Goal: Information Seeking & Learning: Learn about a topic

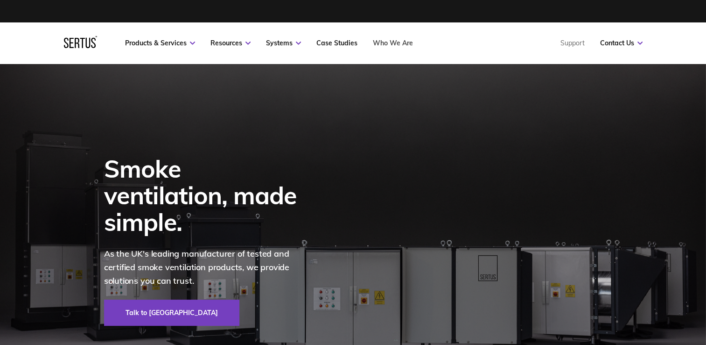
click at [378, 46] on link "Who We Are" at bounding box center [393, 43] width 40 height 8
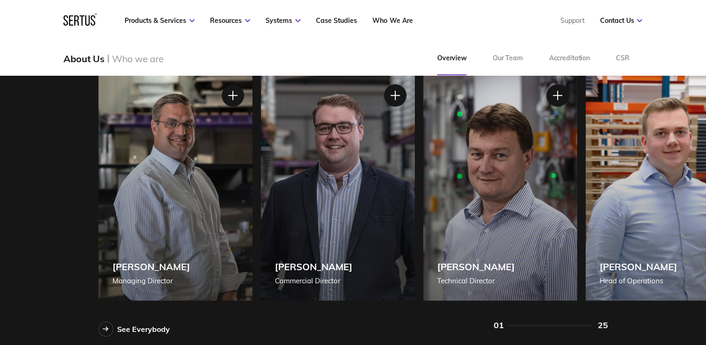
scroll to position [765, 0]
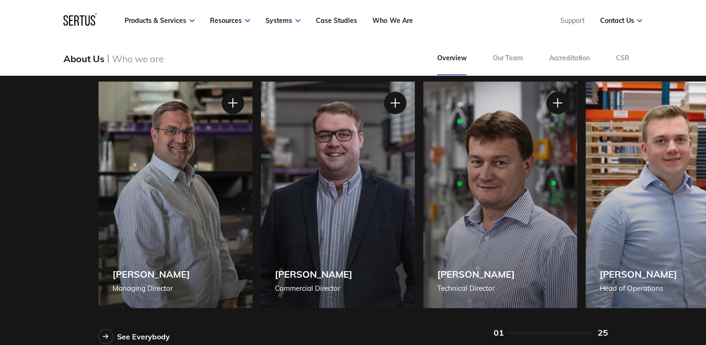
click at [625, 228] on div "[PERSON_NAME] [PERSON_NAME] of Operations" at bounding box center [663, 194] width 154 height 226
click at [613, 223] on div "[PERSON_NAME] [PERSON_NAME] of Operations" at bounding box center [663, 194] width 154 height 226
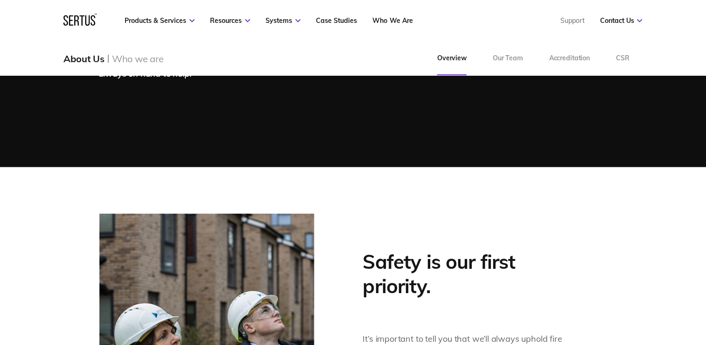
scroll to position [0, 0]
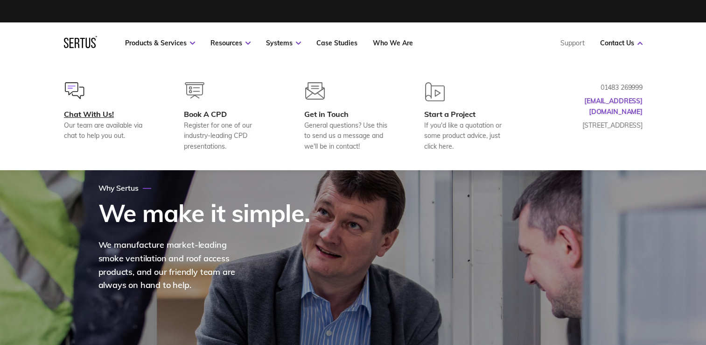
click at [98, 110] on div "Chat With Us!" at bounding box center [109, 113] width 90 height 9
click at [340, 118] on div "Get in Touch" at bounding box center [349, 113] width 90 height 9
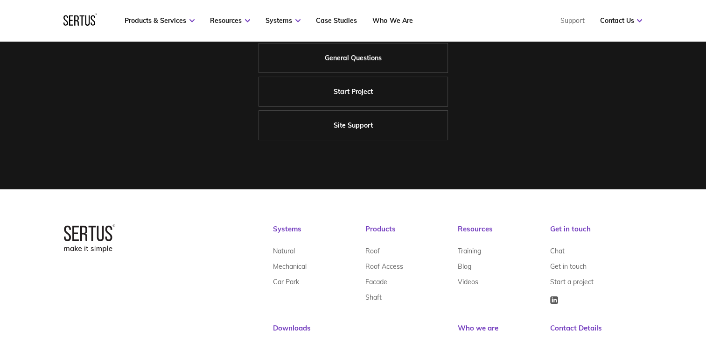
scroll to position [321, 0]
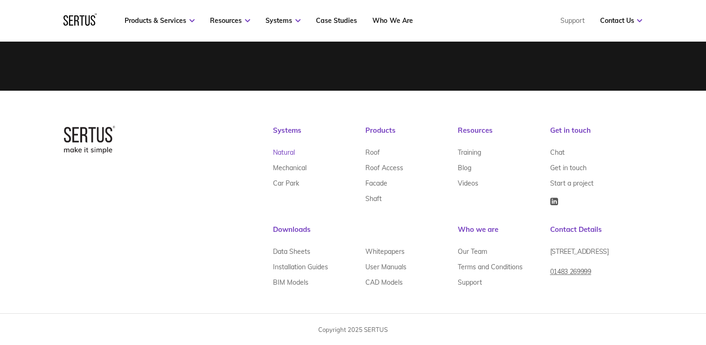
click at [287, 152] on link "Natural" at bounding box center [284, 151] width 22 height 15
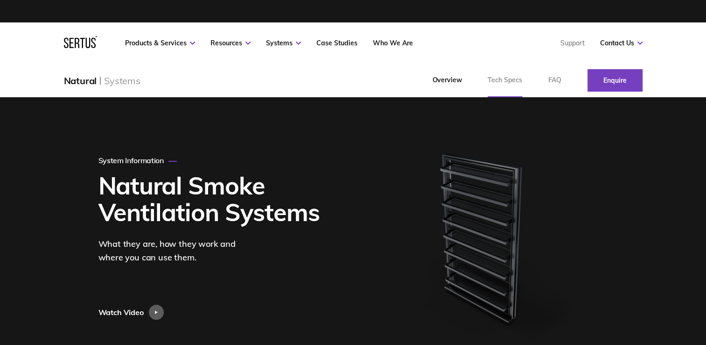
click at [493, 83] on link "Tech Specs" at bounding box center [505, 80] width 61 height 34
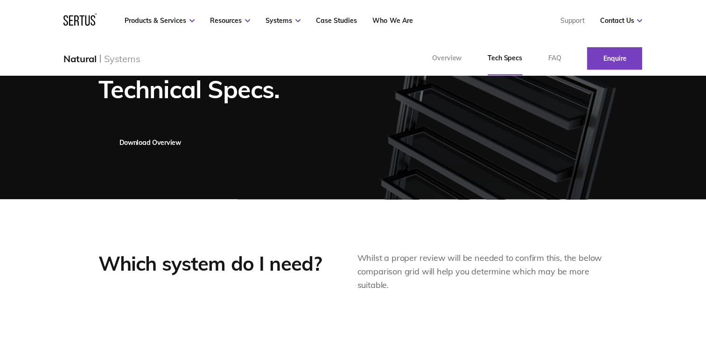
scroll to position [80, 0]
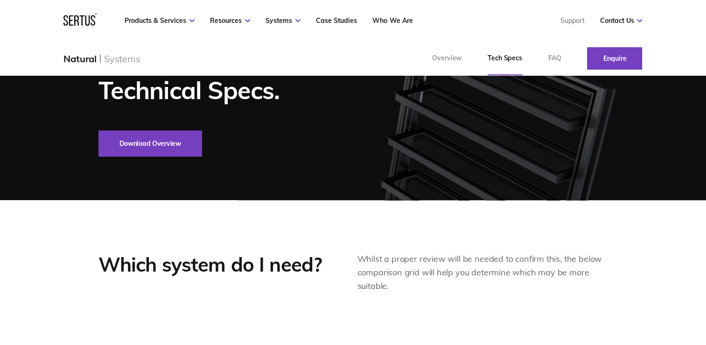
click at [168, 143] on button "Download Overview" at bounding box center [151, 143] width 104 height 26
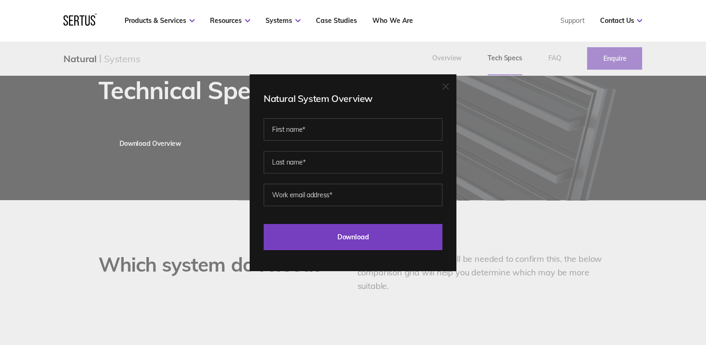
click at [514, 214] on div "Natural System Overview Last Download - Product Last Download - Category Downlo…" at bounding box center [353, 172] width 706 height 345
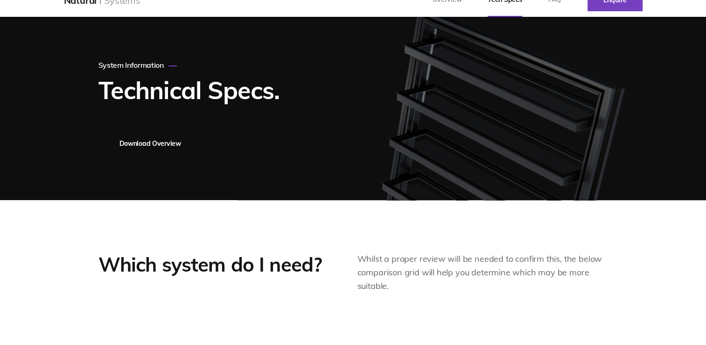
scroll to position [0, 0]
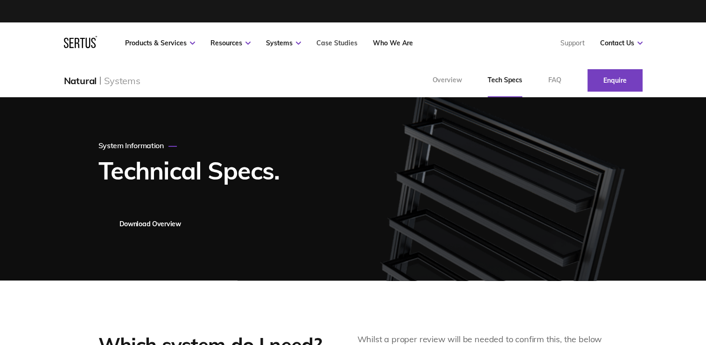
click at [340, 44] on link "Case Studies" at bounding box center [337, 43] width 41 height 8
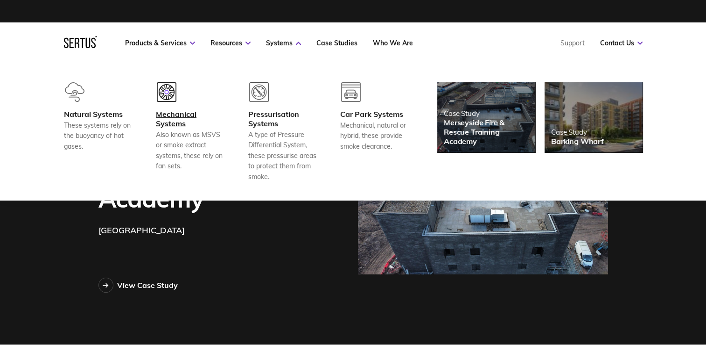
click at [181, 123] on div "Mechanical Systems" at bounding box center [190, 118] width 69 height 19
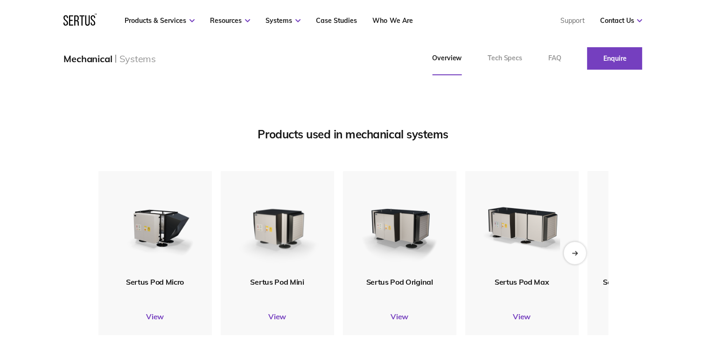
scroll to position [1121, 0]
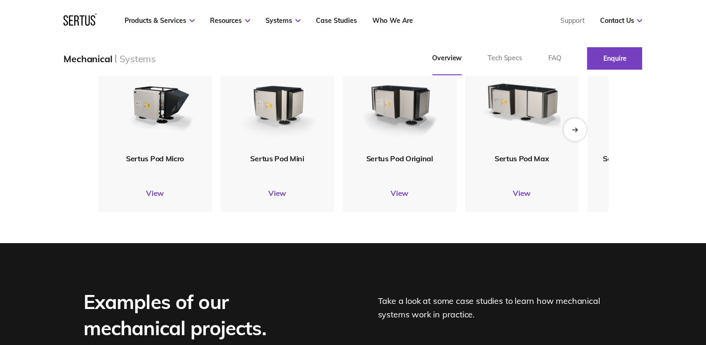
click at [579, 134] on div "Next slide" at bounding box center [575, 129] width 23 height 23
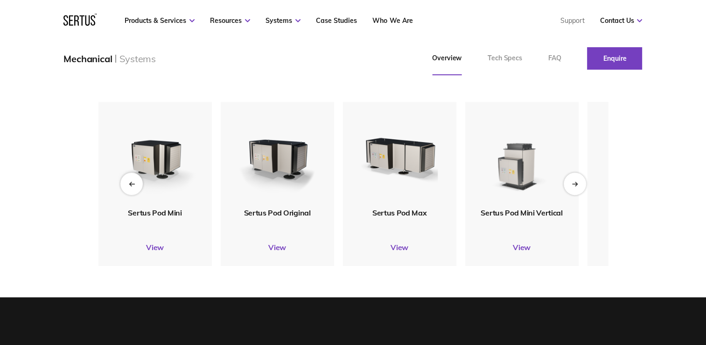
scroll to position [1063, 0]
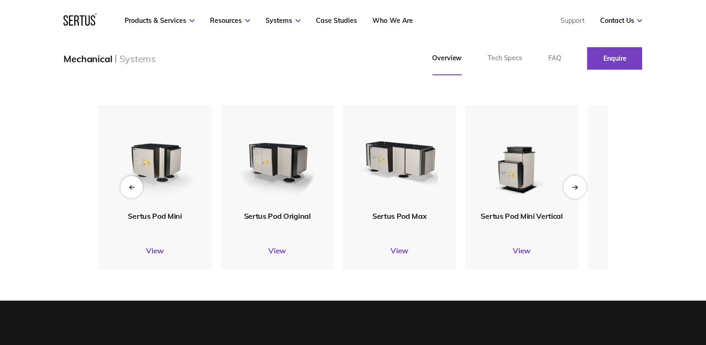
click at [577, 195] on div "Next slide" at bounding box center [575, 186] width 23 height 23
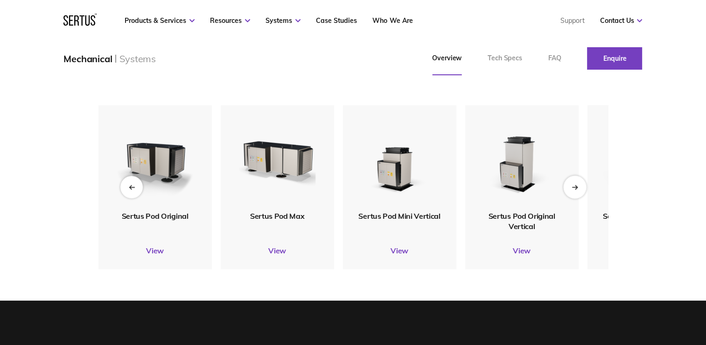
click at [572, 190] on div "Next slide" at bounding box center [575, 186] width 23 height 23
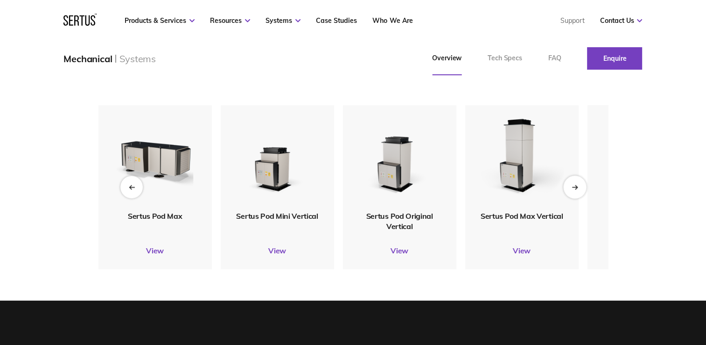
click at [572, 190] on div "Next slide" at bounding box center [575, 186] width 23 height 23
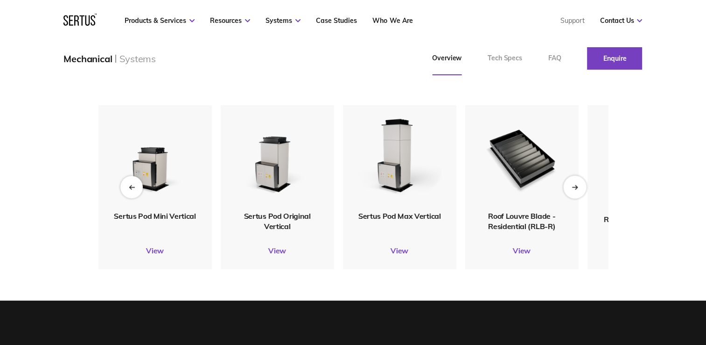
click at [572, 190] on div "Next slide" at bounding box center [575, 186] width 23 height 23
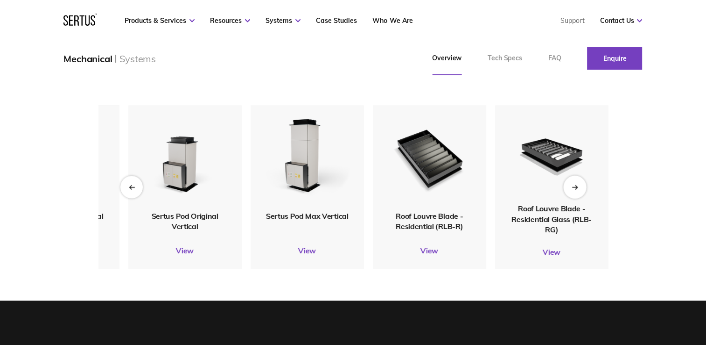
click at [572, 190] on div "Next slide" at bounding box center [575, 186] width 23 height 23
click at [647, 144] on div "Products used in mechanical systems Sertus Pod Micro View Sertus Pod Mini View …" at bounding box center [353, 162] width 706 height 276
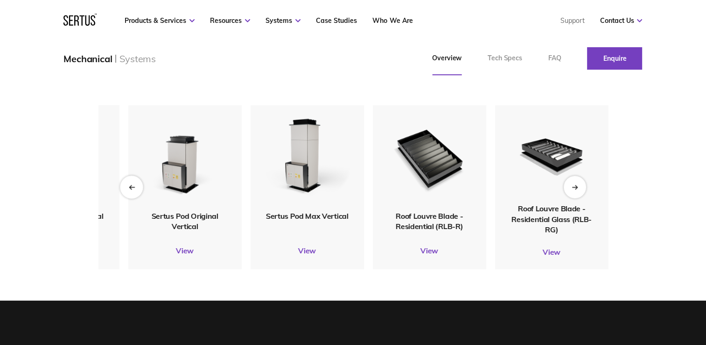
click at [134, 191] on div "Previous slide" at bounding box center [131, 186] width 23 height 23
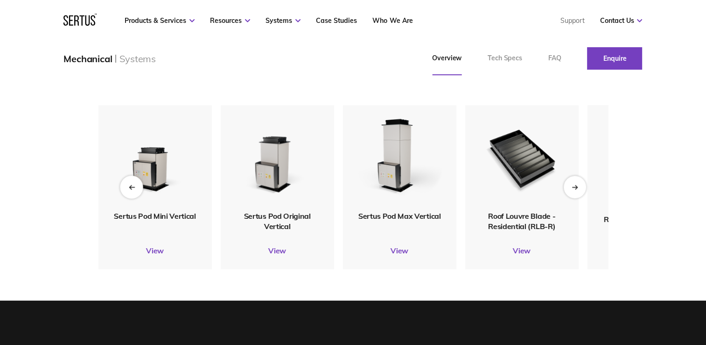
click at [134, 191] on div "Previous slide" at bounding box center [131, 186] width 23 height 23
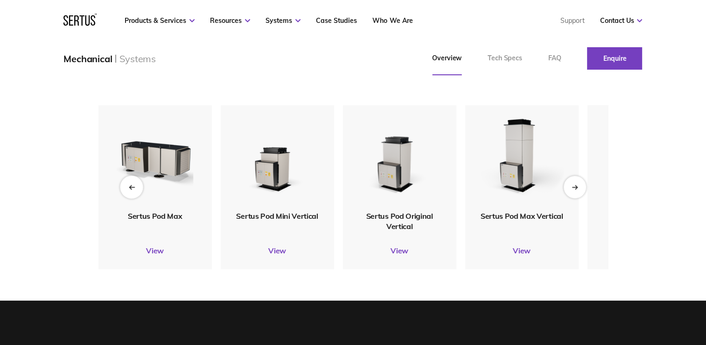
click at [134, 191] on div "Previous slide" at bounding box center [131, 186] width 23 height 23
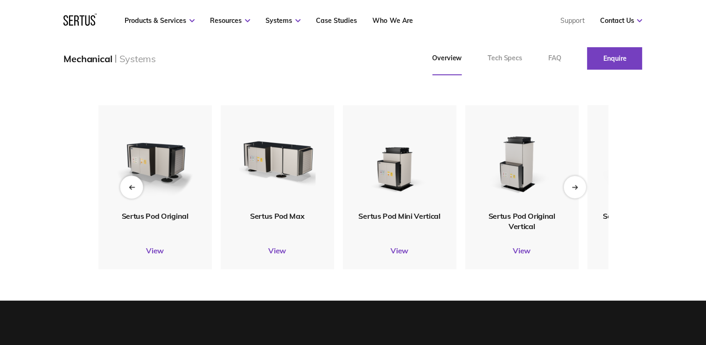
click at [134, 191] on div "Previous slide" at bounding box center [131, 186] width 23 height 23
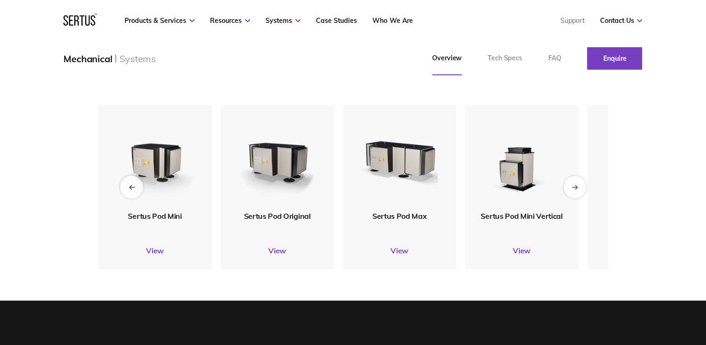
click at [134, 191] on div "Previous slide" at bounding box center [131, 186] width 23 height 23
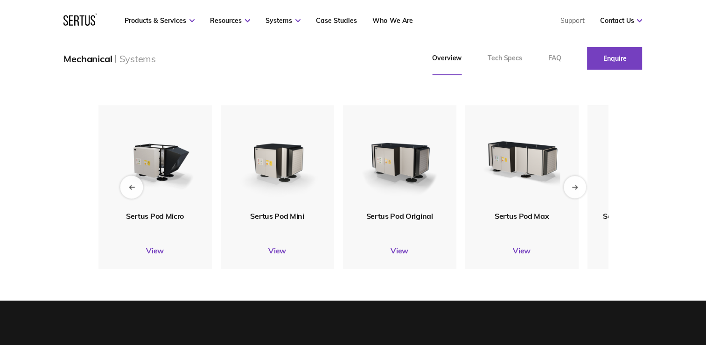
click at [134, 191] on div "Previous slide" at bounding box center [131, 186] width 23 height 23
click at [134, 191] on img at bounding box center [155, 157] width 86 height 101
click at [151, 253] on link "View" at bounding box center [155, 250] width 113 height 9
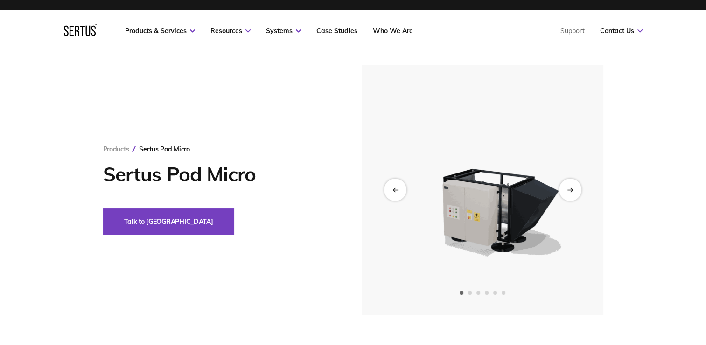
scroll to position [11, 0]
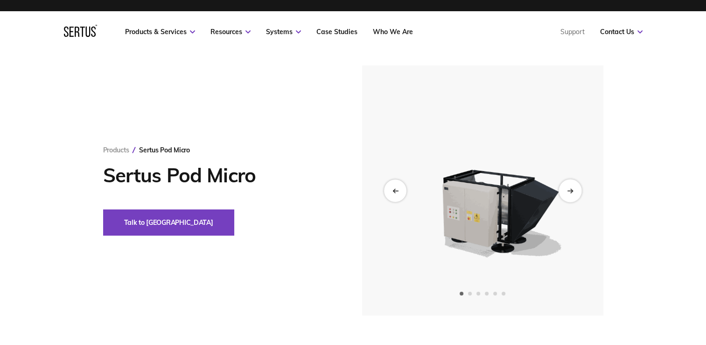
click at [568, 188] on icon "Next slide" at bounding box center [570, 190] width 6 height 5
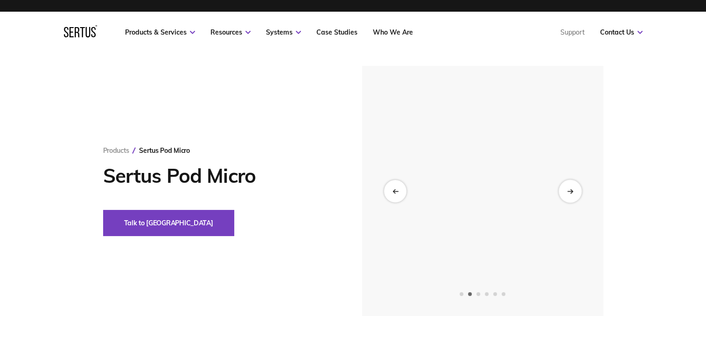
scroll to position [10, 0]
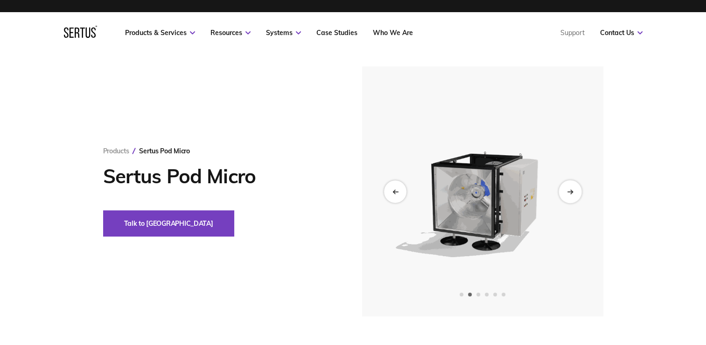
click at [568, 189] on icon "Next slide" at bounding box center [570, 191] width 6 height 5
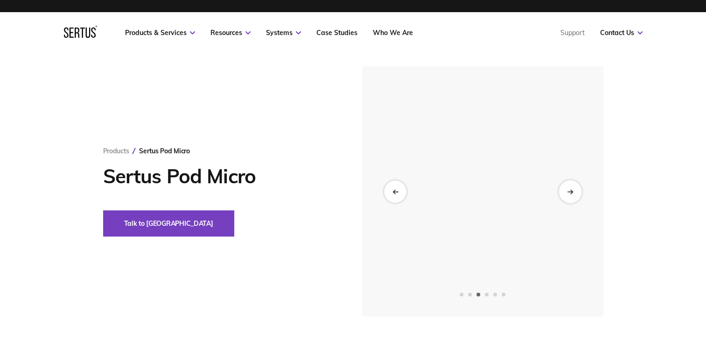
click at [568, 189] on icon "Next slide" at bounding box center [570, 191] width 6 height 5
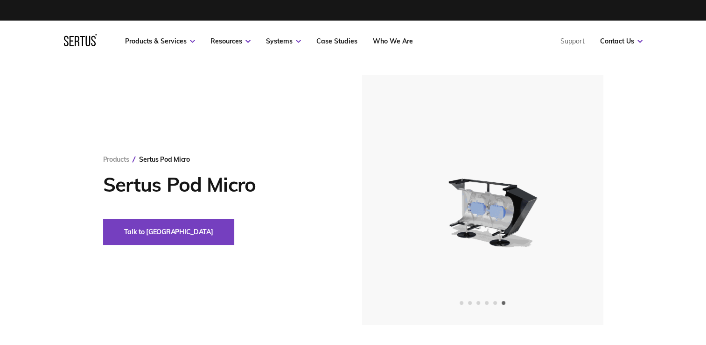
scroll to position [1, 0]
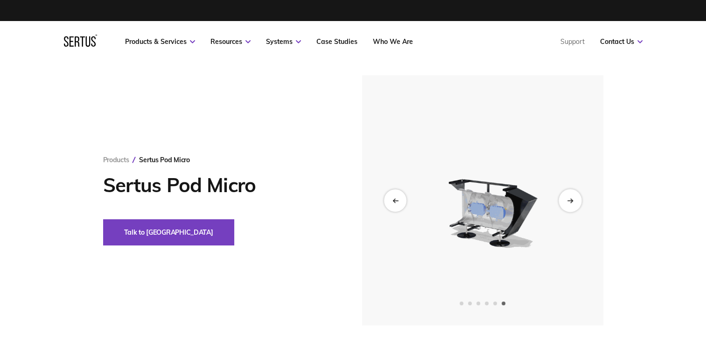
click at [566, 204] on div "Next slide" at bounding box center [570, 200] width 23 height 23
click at [396, 204] on div "Previous slide" at bounding box center [395, 200] width 23 height 23
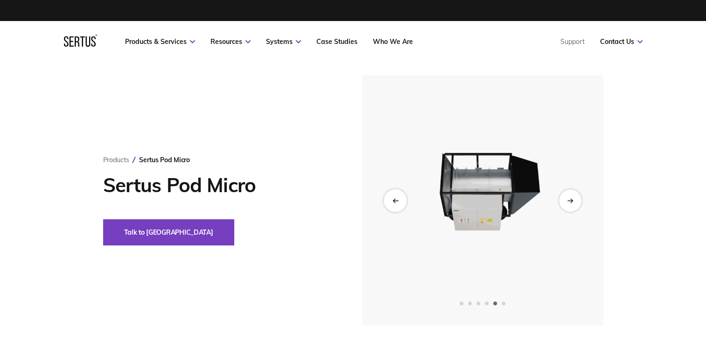
click at [396, 204] on div "Previous slide" at bounding box center [395, 200] width 23 height 23
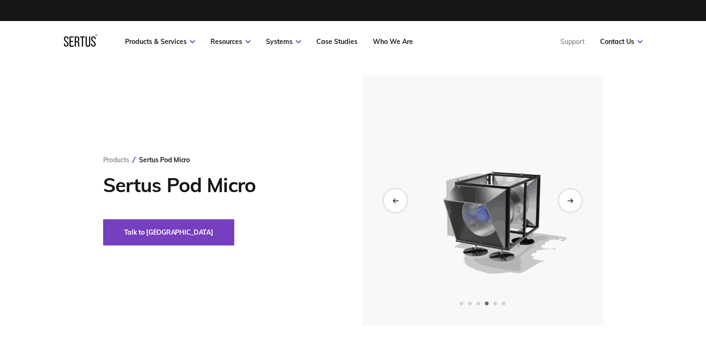
click at [399, 196] on div "Previous slide" at bounding box center [395, 200] width 23 height 23
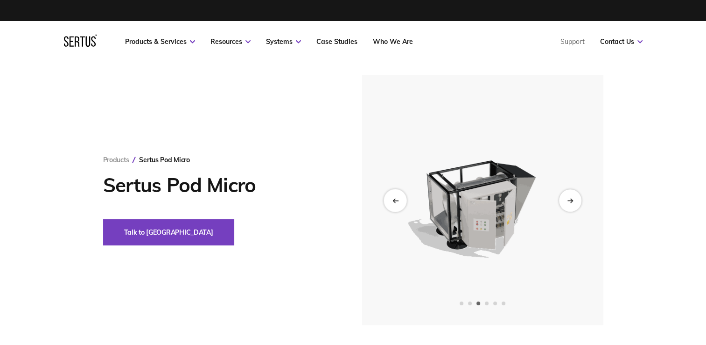
click at [399, 196] on div "Previous slide" at bounding box center [395, 200] width 23 height 23
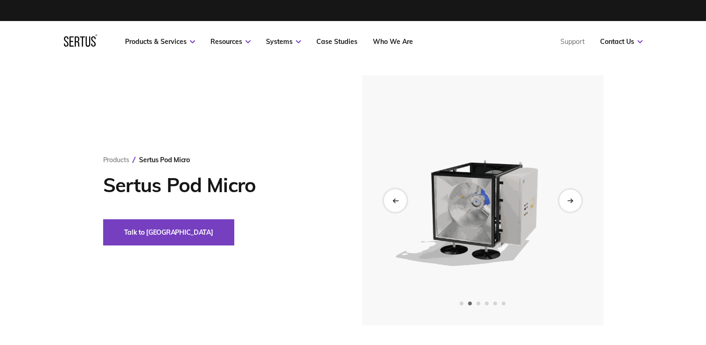
click at [399, 196] on div "Previous slide" at bounding box center [395, 200] width 23 height 23
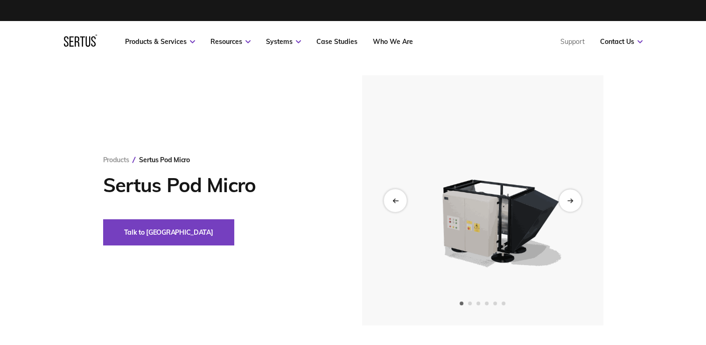
click at [399, 196] on div "Previous slide" at bounding box center [395, 200] width 23 height 23
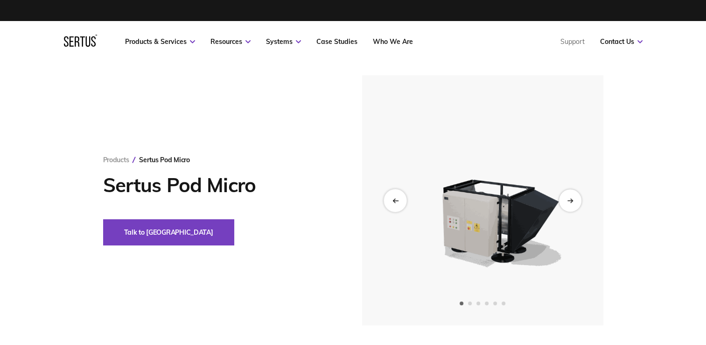
click at [399, 196] on div "Previous slide" at bounding box center [395, 200] width 23 height 23
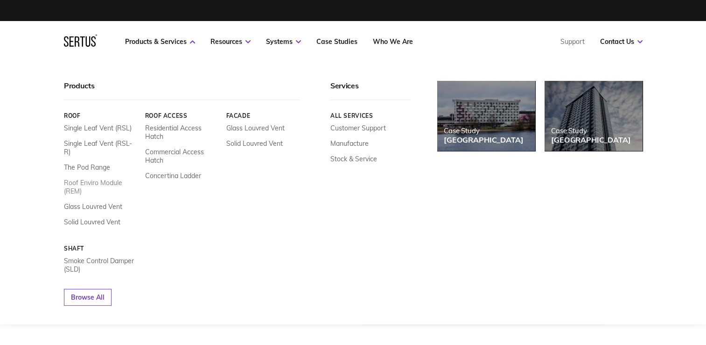
click at [105, 178] on link "Roof Enviro Module (REM)" at bounding box center [101, 186] width 74 height 17
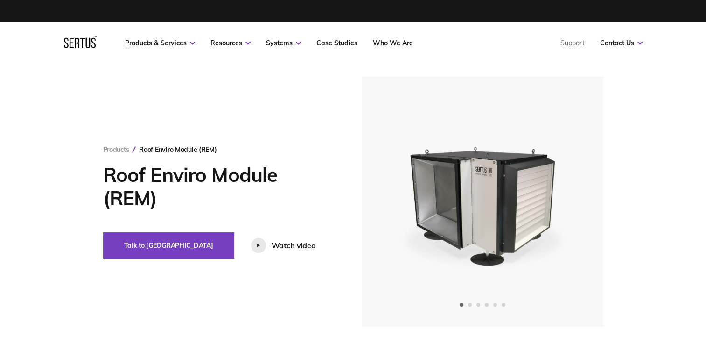
scroll to position [13, 0]
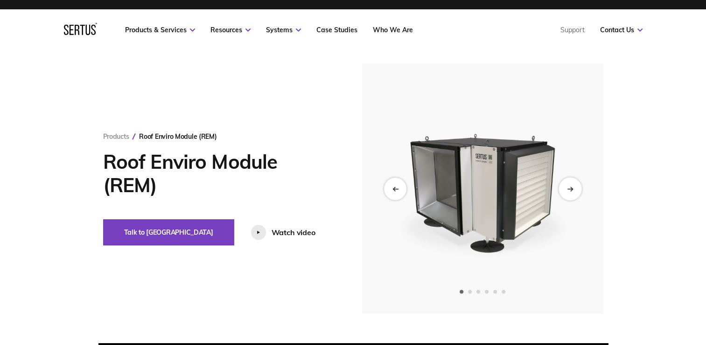
click at [568, 184] on div "Next slide" at bounding box center [570, 188] width 23 height 23
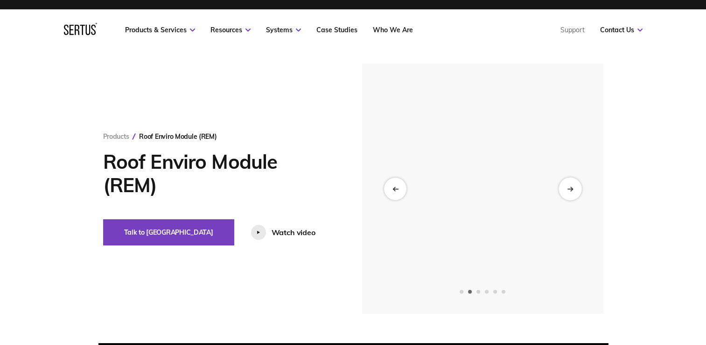
click at [568, 184] on div "Next slide" at bounding box center [570, 188] width 23 height 23
click at [568, 186] on icon "Next slide" at bounding box center [570, 188] width 6 height 5
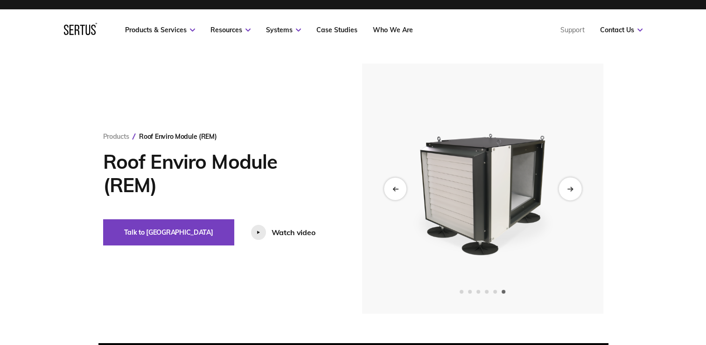
click at [568, 186] on icon "Next slide" at bounding box center [570, 188] width 6 height 5
click at [272, 232] on div "Watch video" at bounding box center [294, 231] width 44 height 9
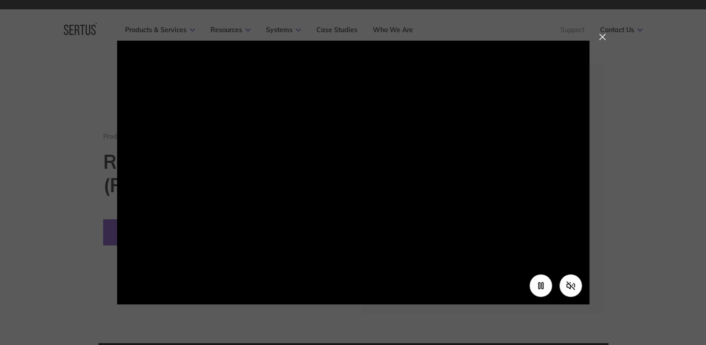
click at [620, 108] on div at bounding box center [353, 172] width 706 height 345
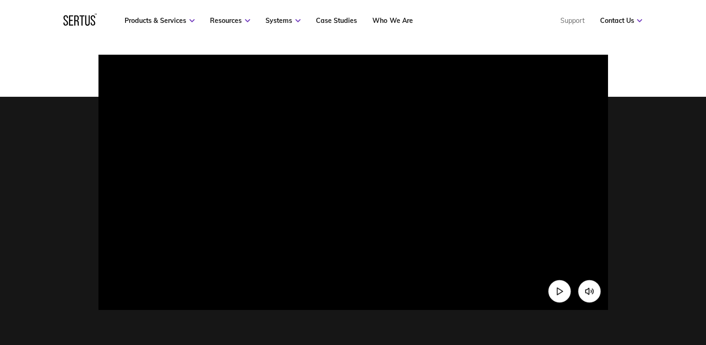
scroll to position [299, 0]
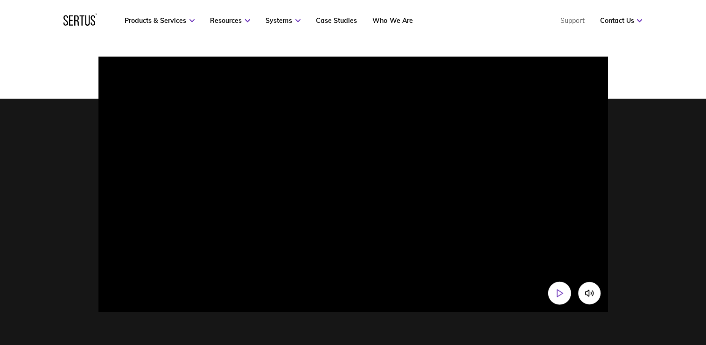
click at [560, 298] on icon "Play video" at bounding box center [560, 293] width 10 height 10
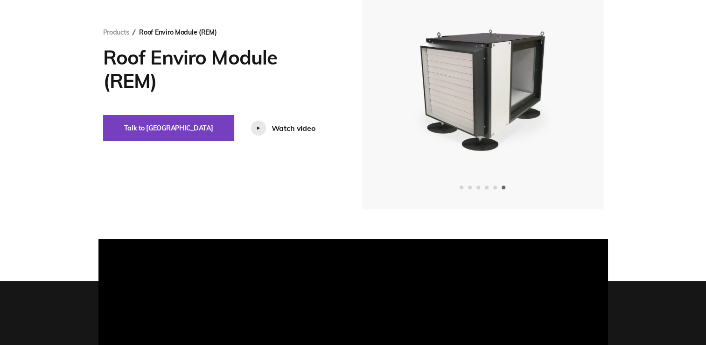
scroll to position [0, 0]
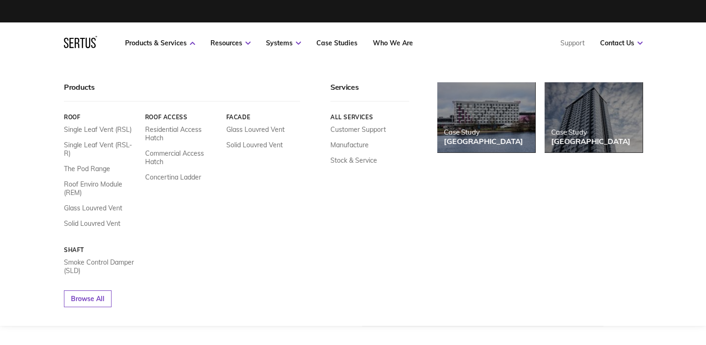
click at [86, 41] on icon at bounding box center [87, 43] width 5 height 10
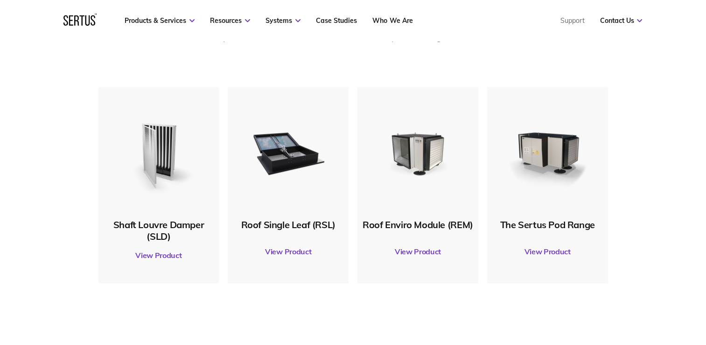
scroll to position [484, 0]
click at [307, 170] on img at bounding box center [288, 151] width 90 height 90
click at [302, 159] on img at bounding box center [288, 151] width 90 height 90
click at [294, 151] on img at bounding box center [288, 151] width 90 height 90
click at [299, 248] on link "View Product" at bounding box center [289, 251] width 112 height 26
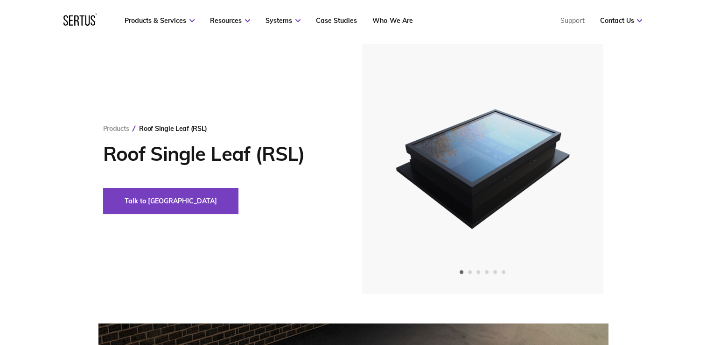
scroll to position [33, 0]
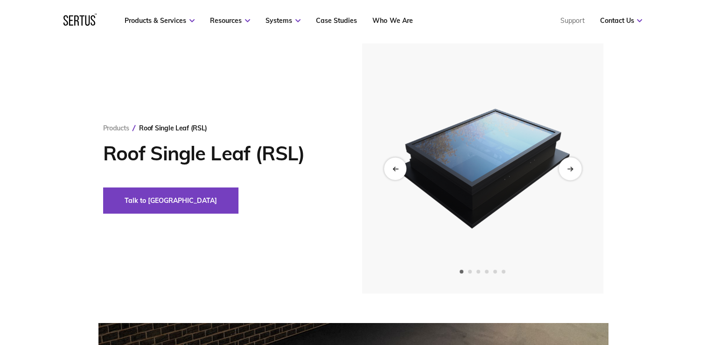
click at [571, 167] on icon "Next slide" at bounding box center [570, 168] width 6 height 5
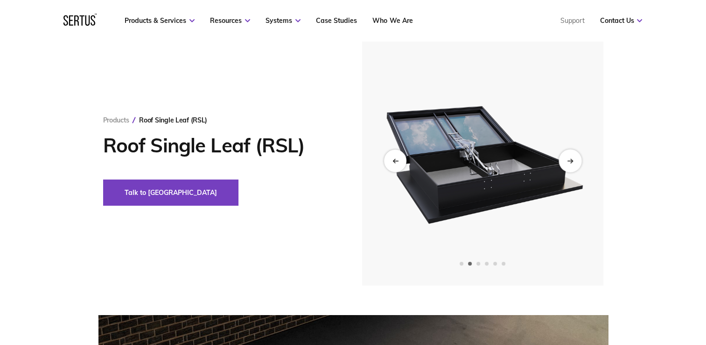
scroll to position [42, 0]
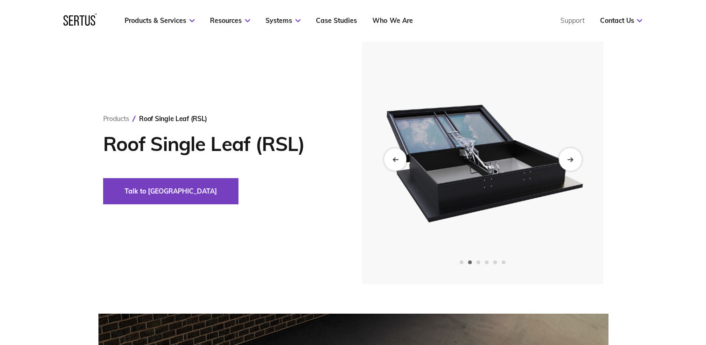
click at [571, 161] on icon "Next slide" at bounding box center [570, 158] width 6 height 5
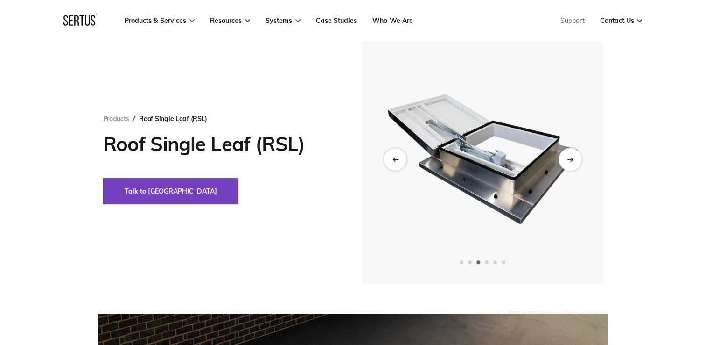
click at [571, 161] on icon "Next slide" at bounding box center [570, 158] width 6 height 5
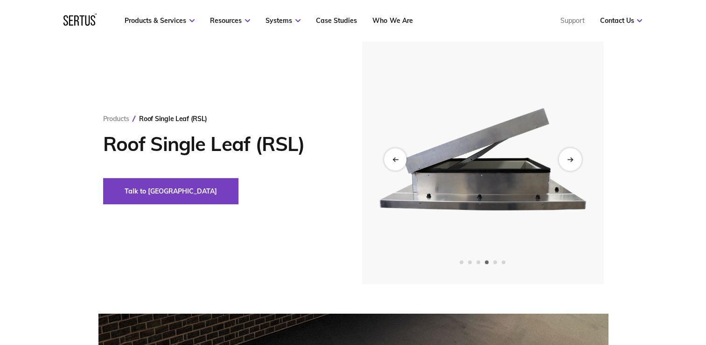
click at [571, 161] on icon "Next slide" at bounding box center [570, 158] width 6 height 5
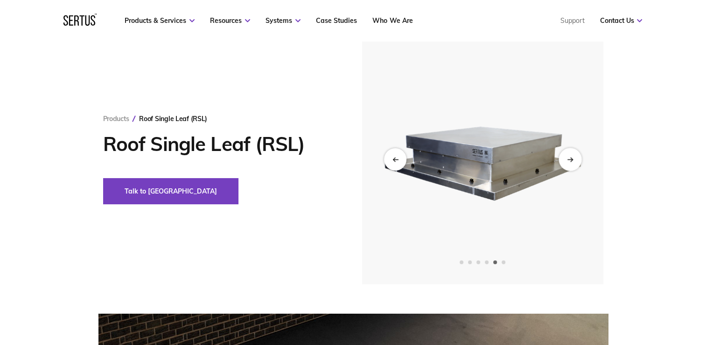
click at [571, 161] on icon "Next slide" at bounding box center [570, 158] width 6 height 5
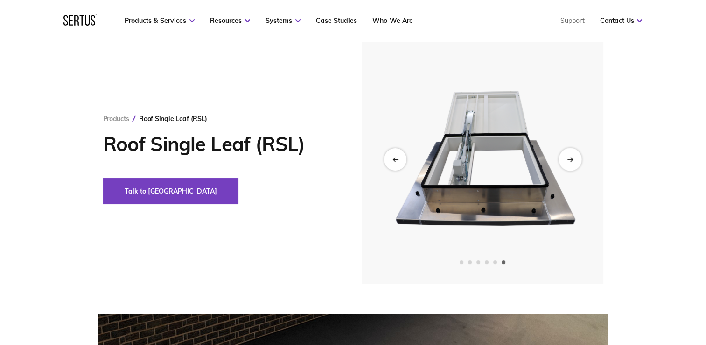
click at [571, 161] on icon "Next slide" at bounding box center [570, 158] width 6 height 5
click at [570, 160] on icon "Next slide" at bounding box center [570, 158] width 6 height 5
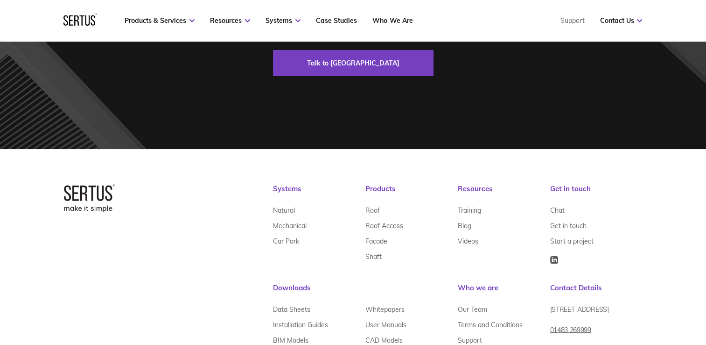
scroll to position [3355, 0]
